Goal: Check status

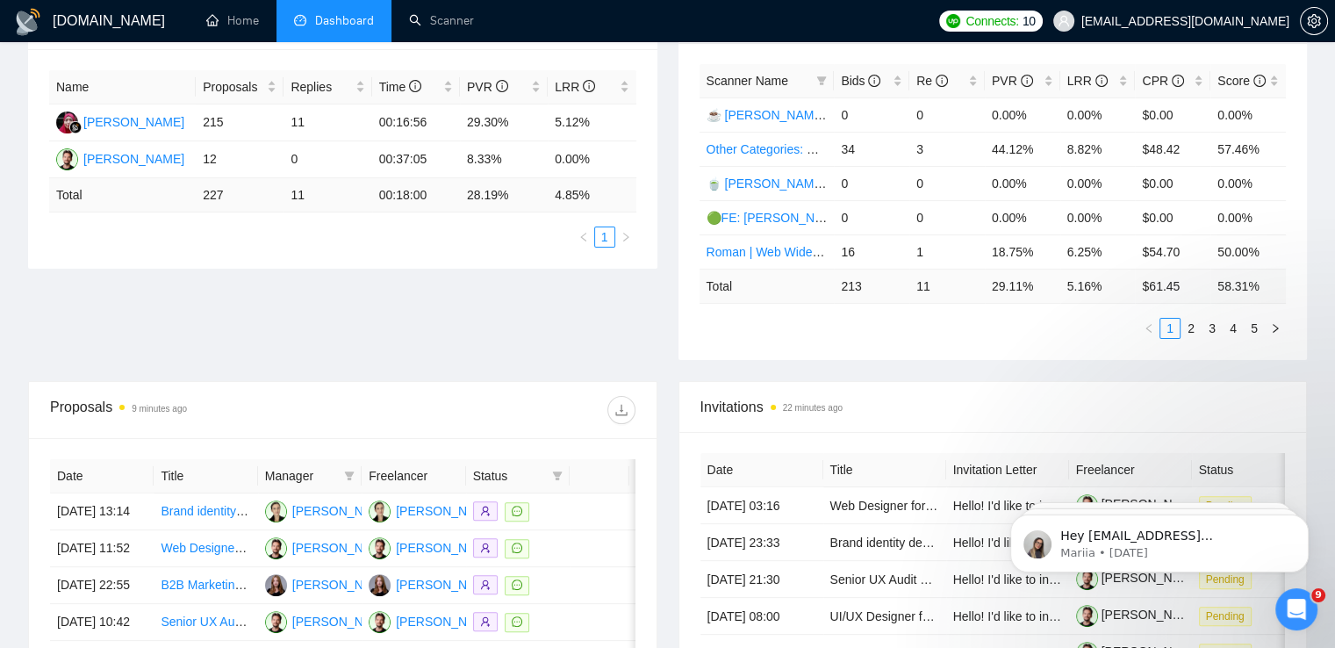
scroll to position [439, 0]
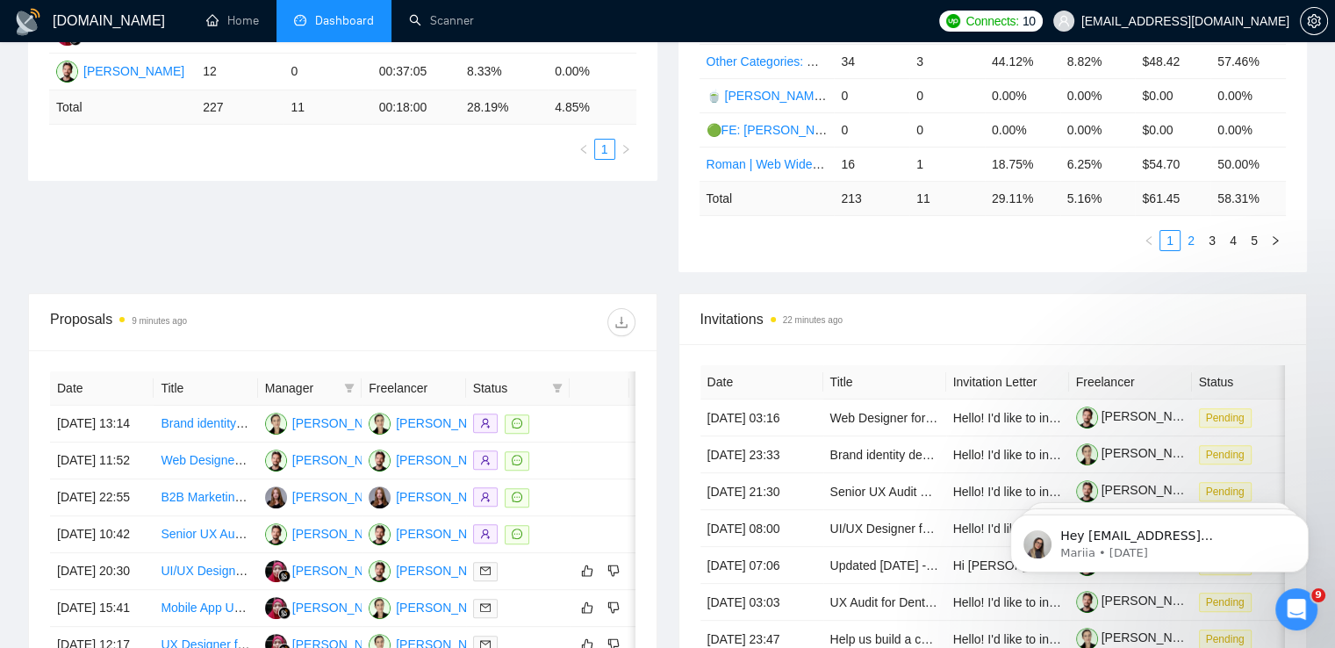
click at [1189, 231] on link "2" at bounding box center [1190, 240] width 19 height 19
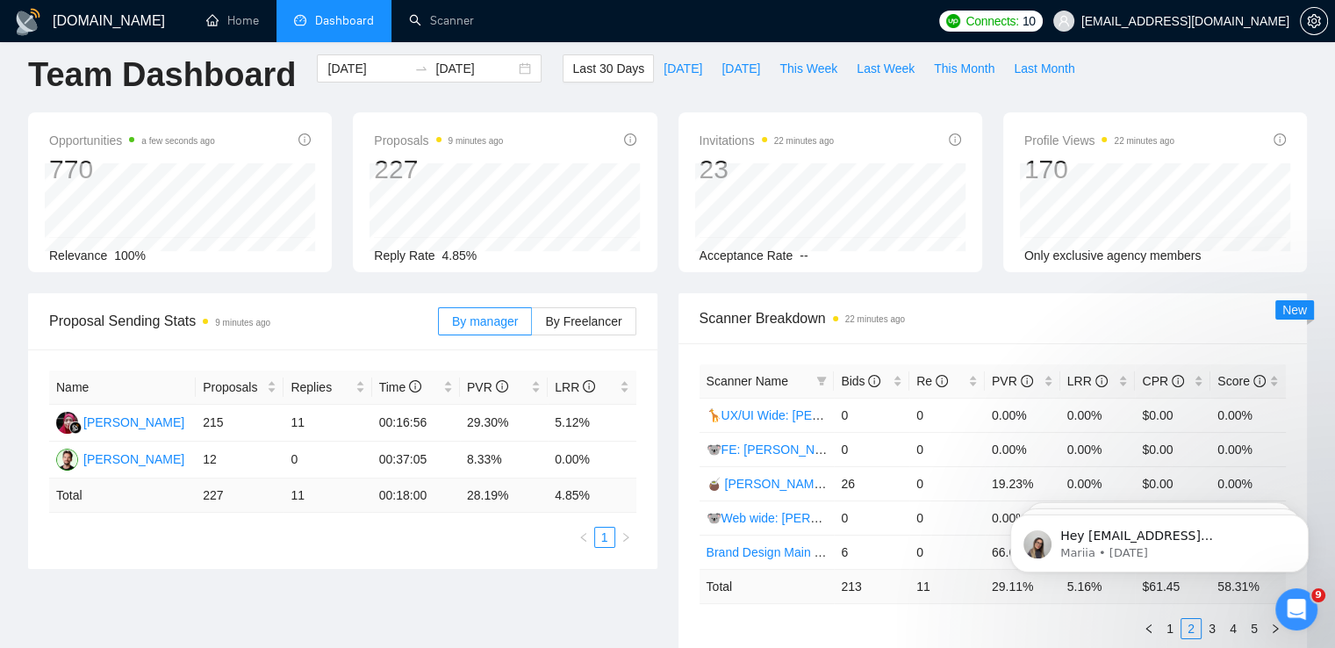
scroll to position [0, 0]
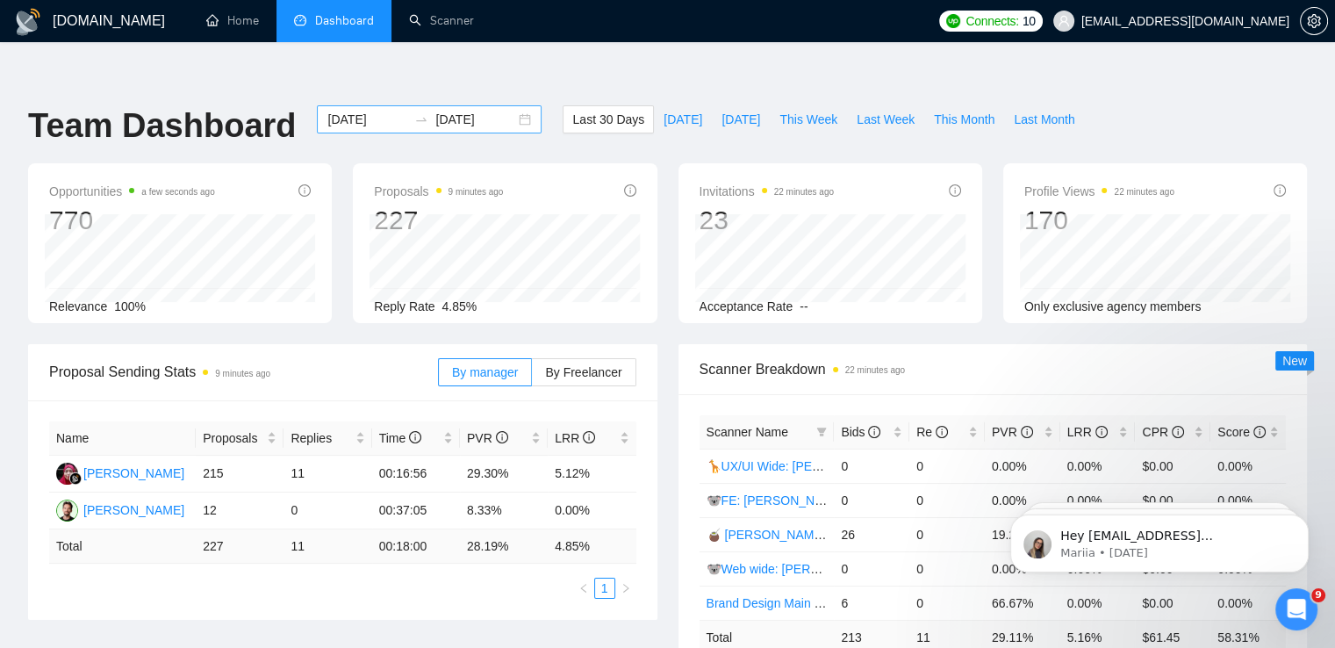
click at [513, 105] on div "[DATE] [DATE]" at bounding box center [429, 119] width 225 height 28
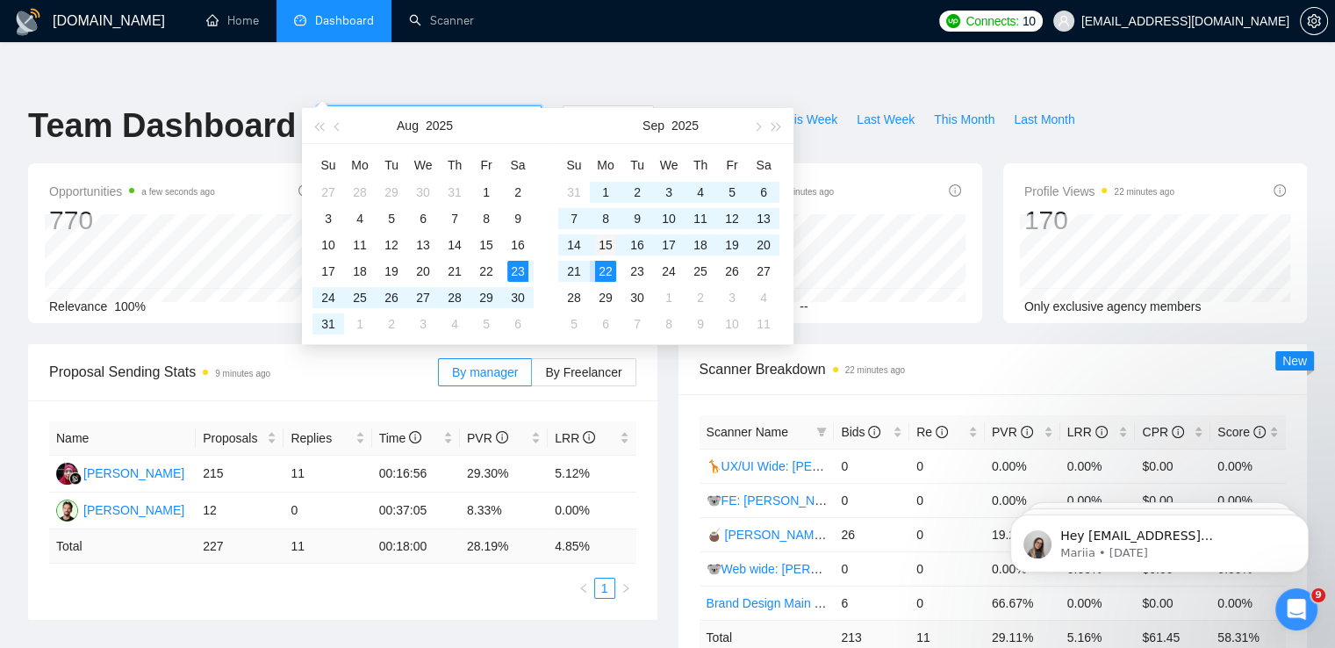
type input "[DATE]"
click at [606, 244] on div "15" at bounding box center [605, 244] width 21 height 21
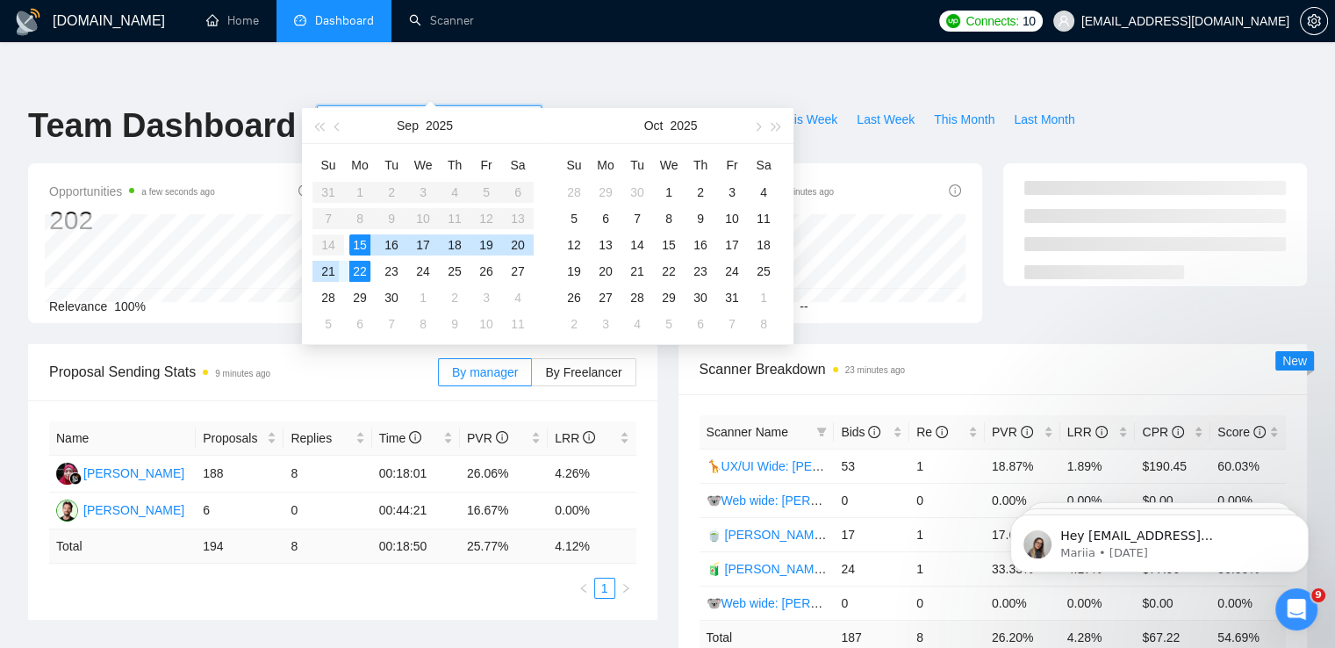
type input "[DATE]"
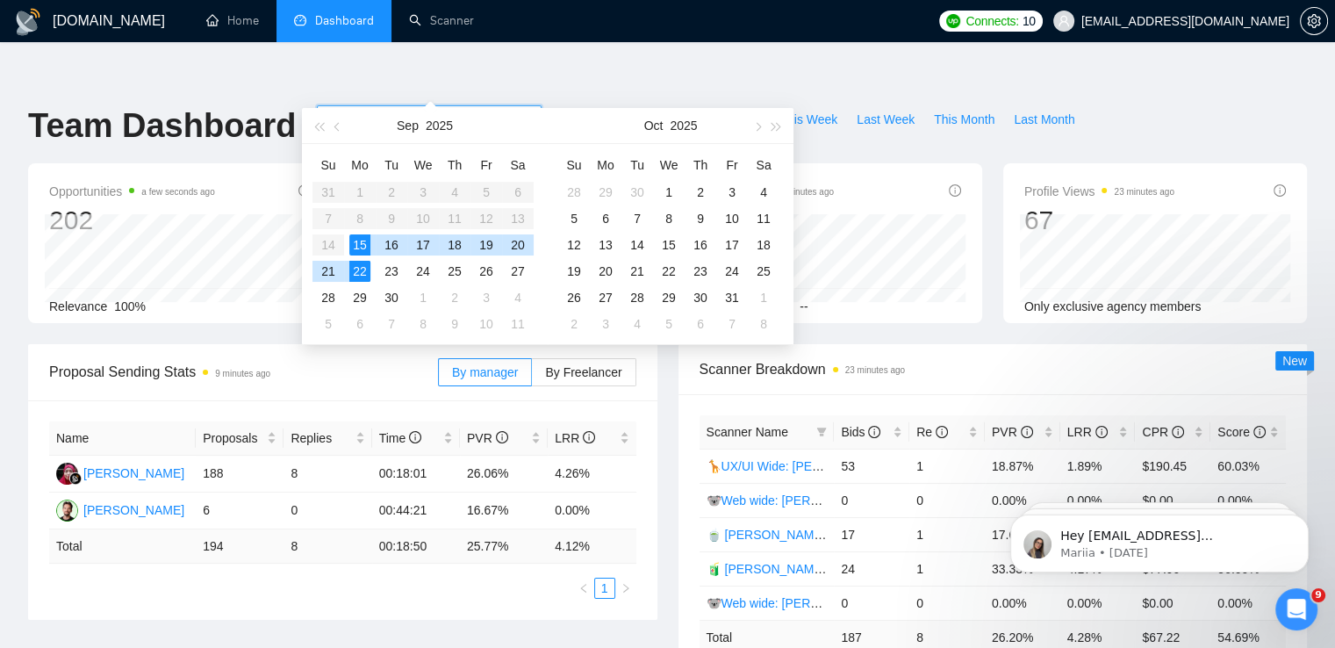
click at [355, 268] on div "22" at bounding box center [359, 271] width 21 height 21
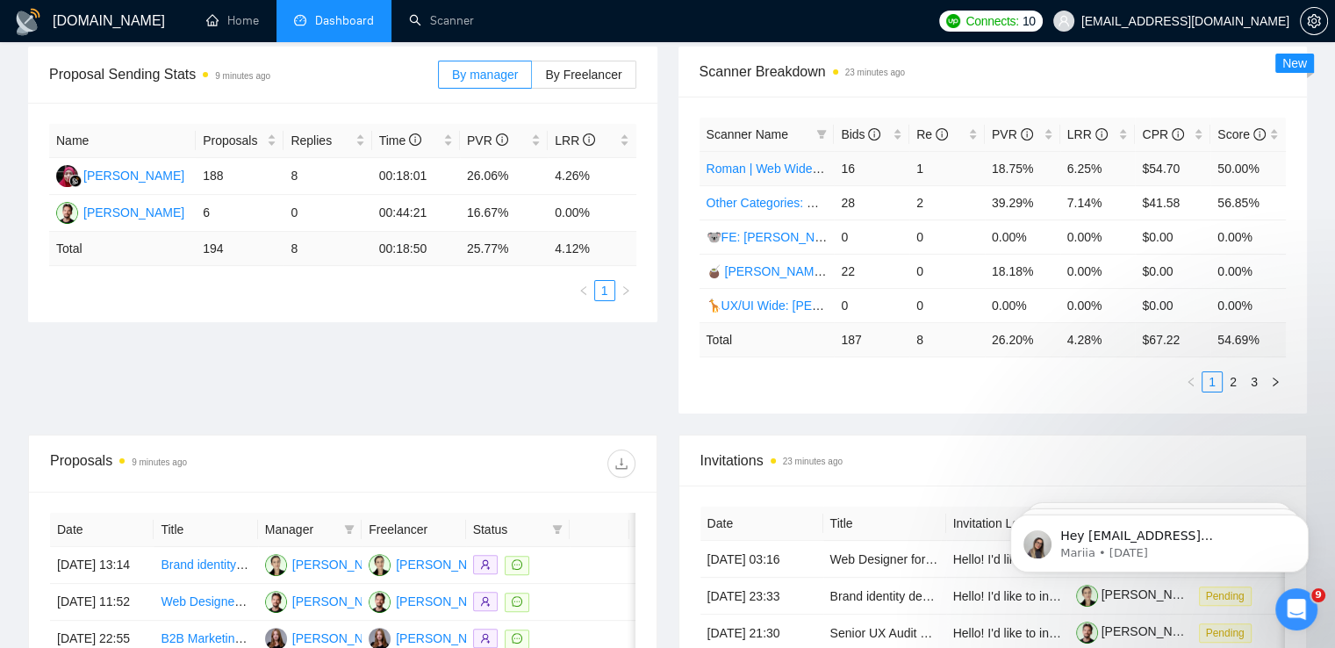
scroll to position [351, 0]
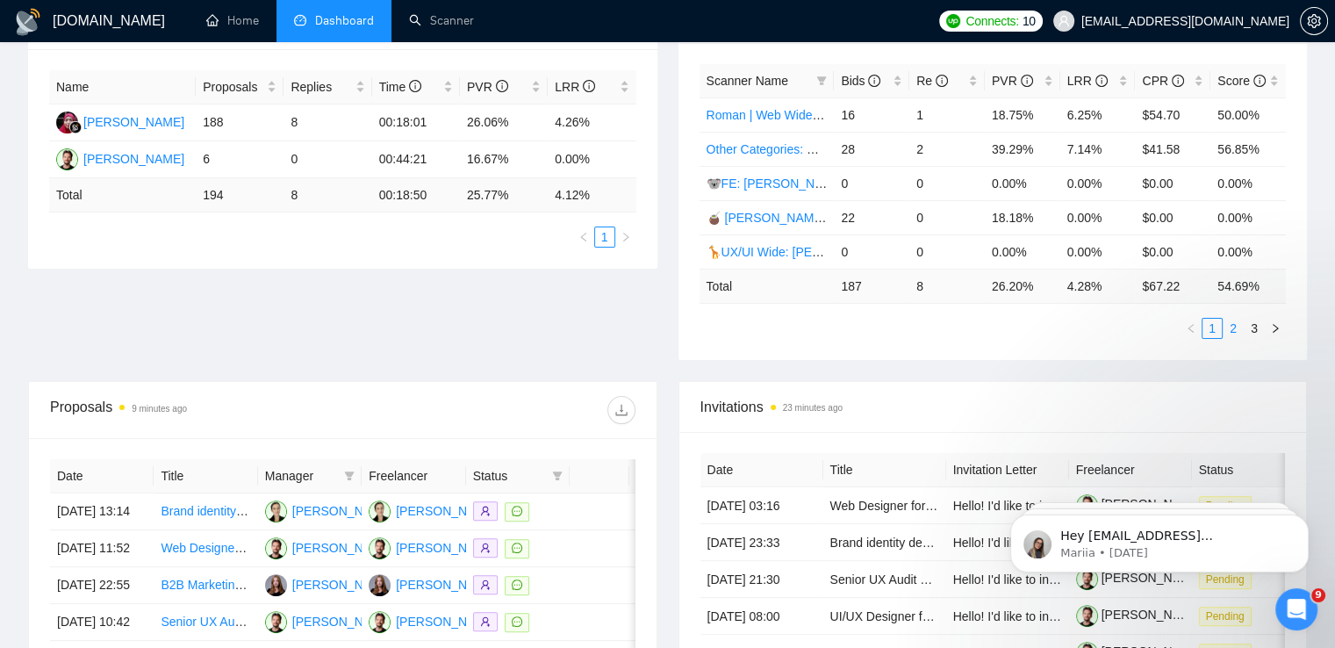
click at [1230, 319] on link "2" at bounding box center [1233, 328] width 19 height 19
click at [1249, 319] on link "3" at bounding box center [1254, 328] width 19 height 19
